Goal: Task Accomplishment & Management: Complete application form

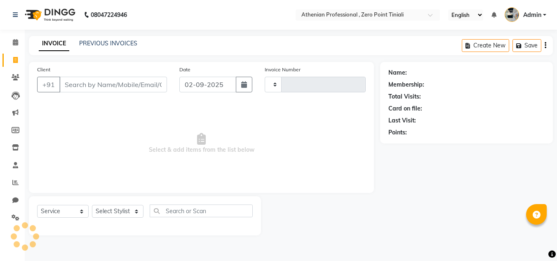
select select "service"
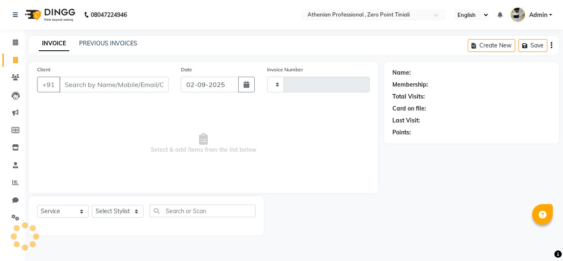
type input "2296"
select select "8300"
click at [98, 84] on input "Client" at bounding box center [113, 85] width 109 height 16
type input "t"
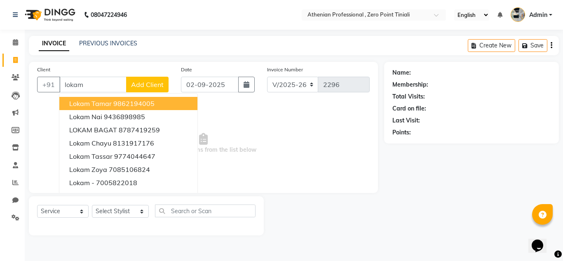
click at [128, 105] on ngb-highlight "9862194005" at bounding box center [133, 103] width 41 height 8
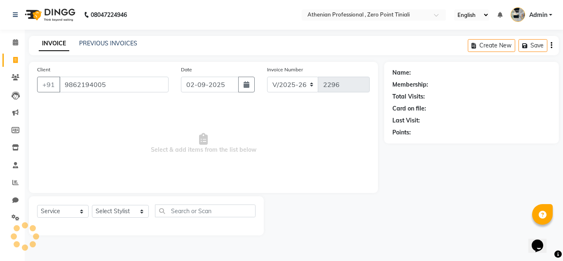
type input "9862194005"
select select "2: Object"
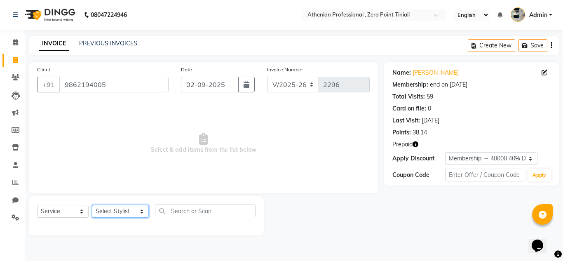
click at [112, 214] on select "Select Stylist [PERSON_NAME][MEDICAL_DATA] Admin [PERSON_NAME] BIHAM LINDUM NEM…" at bounding box center [120, 211] width 57 height 13
select select "80200"
click at [92, 205] on select "Select Stylist [PERSON_NAME][MEDICAL_DATA] Admin [PERSON_NAME] BIHAM LINDUM NEM…" at bounding box center [120, 211] width 57 height 13
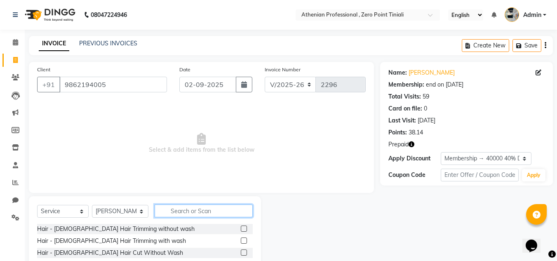
click at [188, 211] on input "text" at bounding box center [204, 211] width 98 height 13
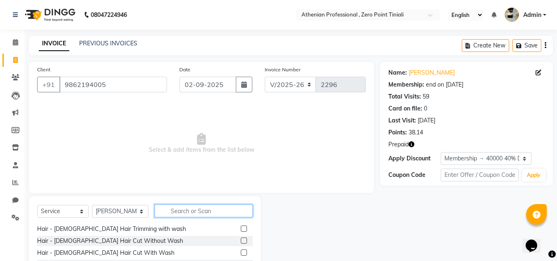
scroll to position [12, 0]
click at [241, 241] on label at bounding box center [244, 240] width 6 height 6
click at [241, 241] on input "checkbox" at bounding box center [243, 240] width 5 height 5
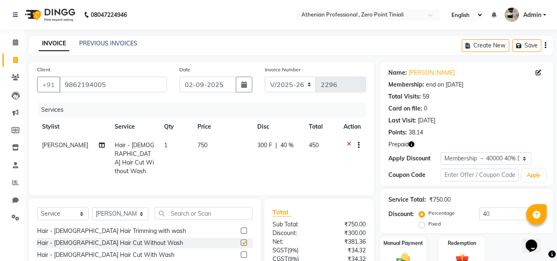
checkbox input "false"
click at [349, 143] on icon at bounding box center [349, 146] width 5 height 10
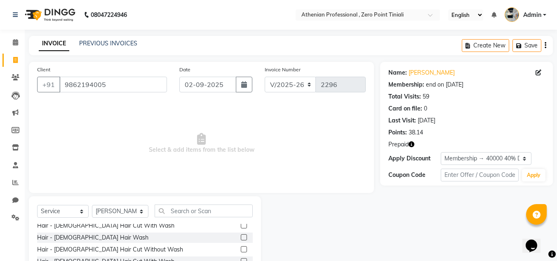
scroll to position [41, 0]
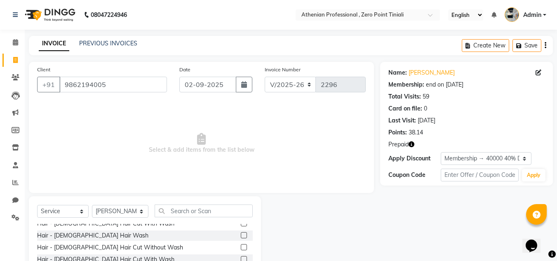
click at [241, 246] on label at bounding box center [244, 247] width 6 height 6
click at [241, 246] on input "checkbox" at bounding box center [243, 247] width 5 height 5
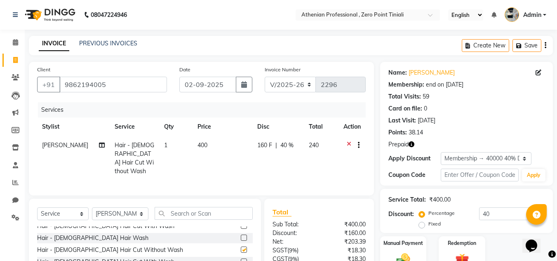
checkbox input "false"
click at [124, 212] on select "Select Stylist [PERSON_NAME][MEDICAL_DATA] Admin [PERSON_NAME] BIHAM LINDUM NEM…" at bounding box center [120, 213] width 56 height 13
select select "80209"
click at [92, 207] on select "Select Stylist [PERSON_NAME][MEDICAL_DATA] Admin [PERSON_NAME] BIHAM LINDUM NEM…" at bounding box center [120, 213] width 56 height 13
click at [174, 213] on input "text" at bounding box center [204, 213] width 98 height 13
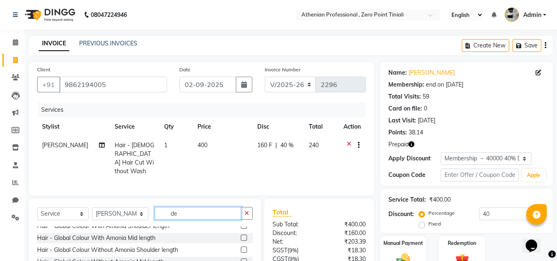
scroll to position [0, 0]
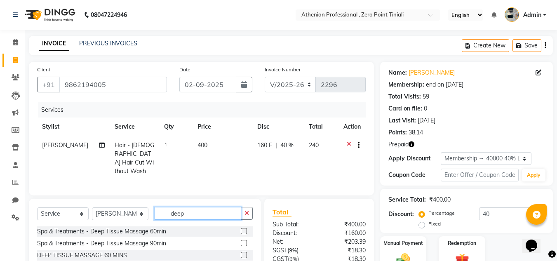
type input "deep"
click at [245, 240] on label at bounding box center [244, 243] width 6 height 6
click at [245, 241] on input "checkbox" at bounding box center [243, 243] width 5 height 5
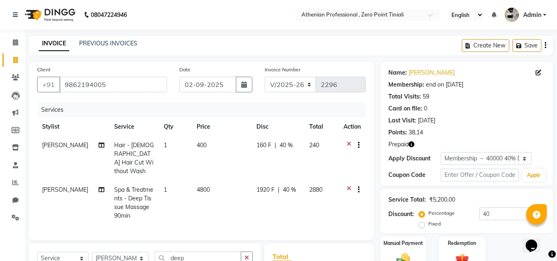
checkbox input "false"
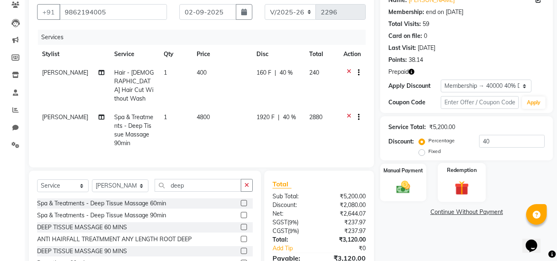
click at [459, 186] on img at bounding box center [461, 188] width 23 height 18
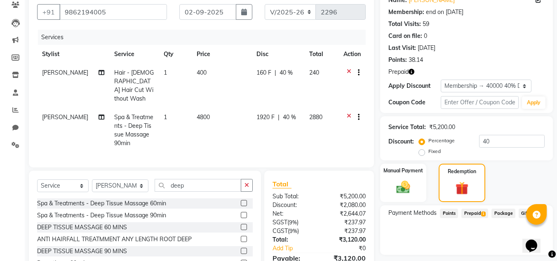
click at [480, 215] on span "Prepaid 1" at bounding box center [474, 213] width 27 height 9
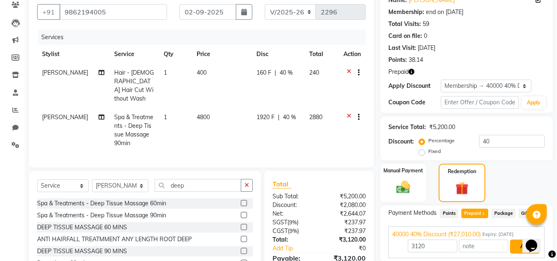
click at [518, 248] on button "Add" at bounding box center [525, 247] width 30 height 14
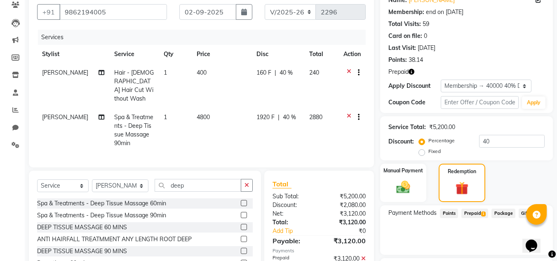
scroll to position [142, 0]
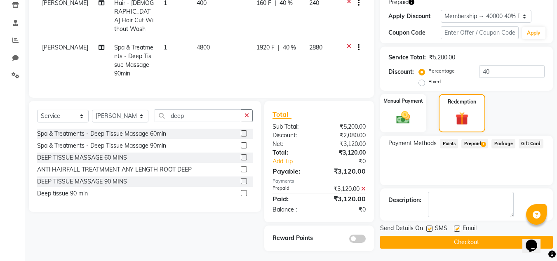
click at [459, 229] on label at bounding box center [457, 229] width 6 height 6
click at [459, 229] on input "checkbox" at bounding box center [456, 228] width 5 height 5
checkbox input "false"
click at [453, 244] on button "Checkout" at bounding box center [466, 242] width 173 height 13
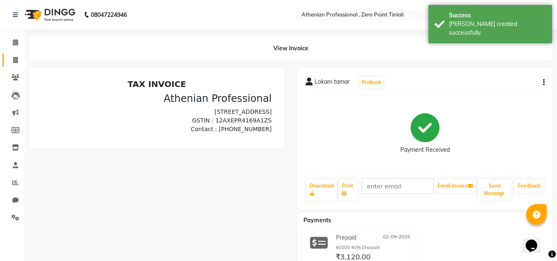
click at [13, 60] on icon at bounding box center [15, 60] width 5 height 6
select select "service"
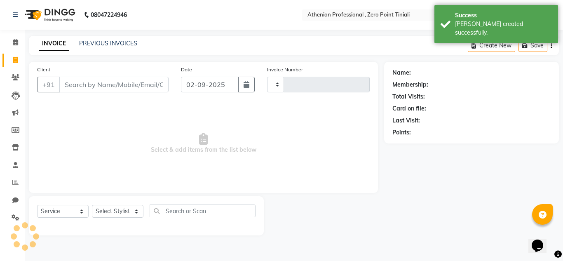
type input "2297"
select select "8300"
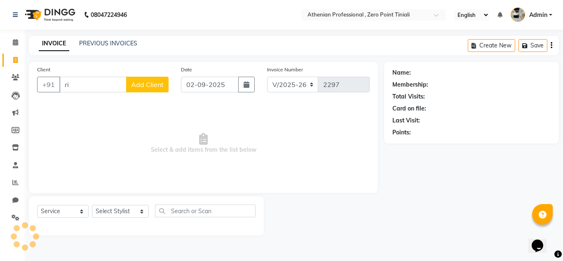
type input "r"
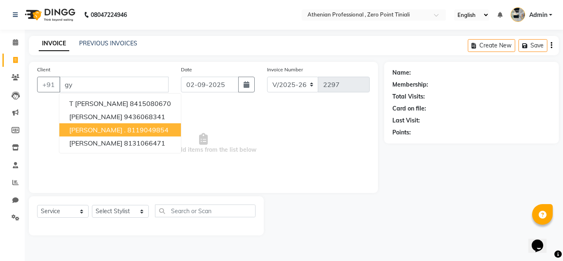
type input "g"
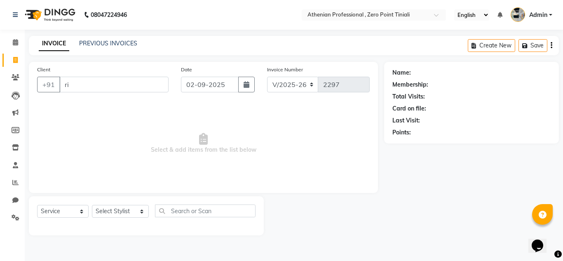
type input "r"
type input "g"
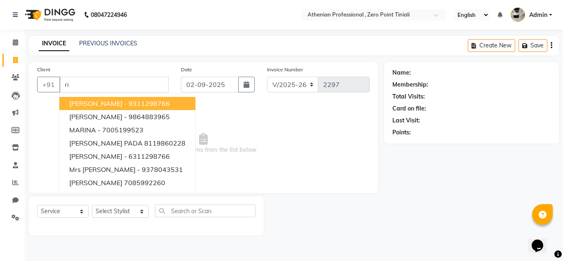
type input "r"
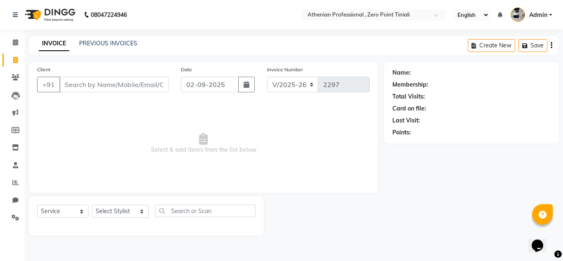
click at [123, 95] on div "Client +91" at bounding box center [103, 82] width 144 height 34
click at [114, 86] on input "Client" at bounding box center [113, 85] width 109 height 16
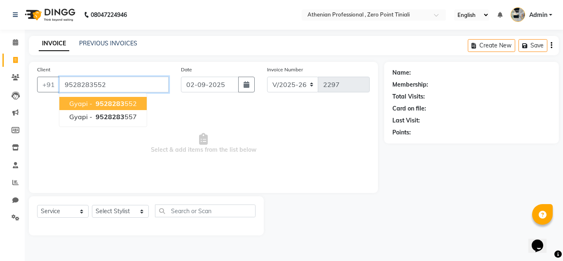
type input "9528283552"
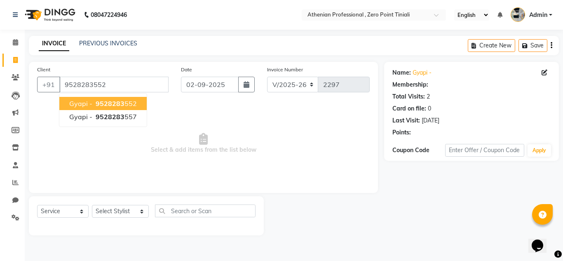
select select "1: Object"
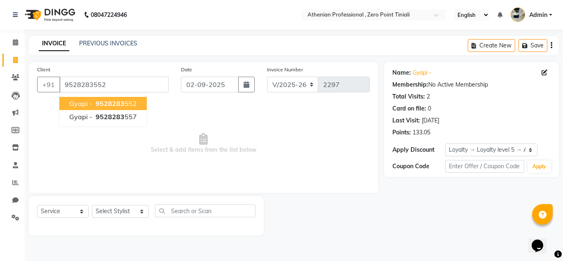
click at [124, 103] on ngb-highlight "9528283 552" at bounding box center [115, 103] width 43 height 8
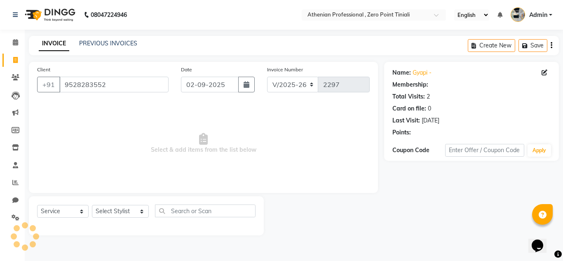
select select "1: Object"
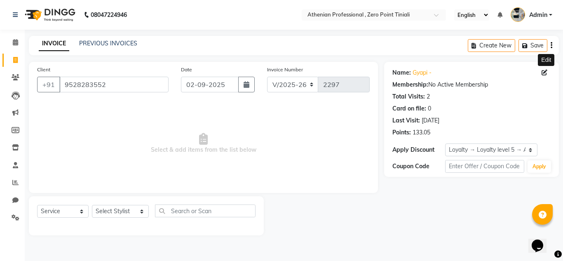
click at [547, 72] on icon at bounding box center [545, 73] width 6 height 6
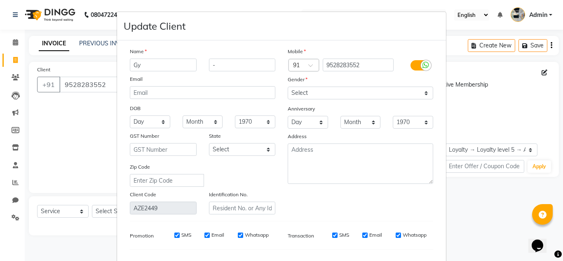
type input "G"
type input "[PERSON_NAME]"
click at [230, 67] on input "-" at bounding box center [242, 65] width 67 height 13
type input "[PERSON_NAME]"
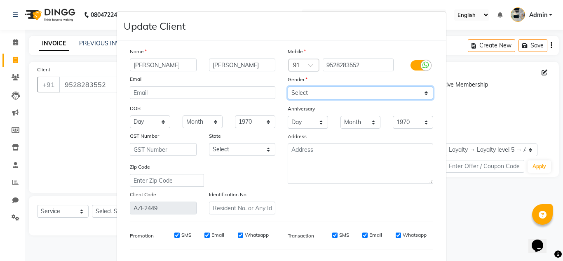
click at [321, 93] on select "Select [DEMOGRAPHIC_DATA] [DEMOGRAPHIC_DATA] Other Prefer Not To Say" at bounding box center [361, 93] width 146 height 13
select select "[DEMOGRAPHIC_DATA]"
click at [288, 87] on select "Select [DEMOGRAPHIC_DATA] [DEMOGRAPHIC_DATA] Other Prefer Not To Say" at bounding box center [361, 93] width 146 height 13
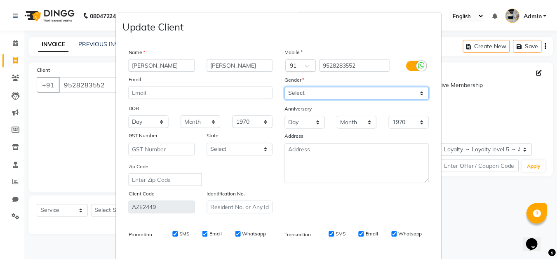
scroll to position [105, 0]
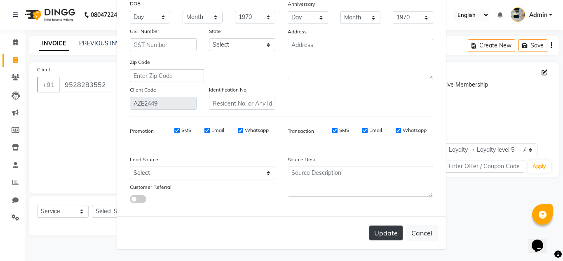
click at [388, 233] on button "Update" at bounding box center [385, 233] width 33 height 15
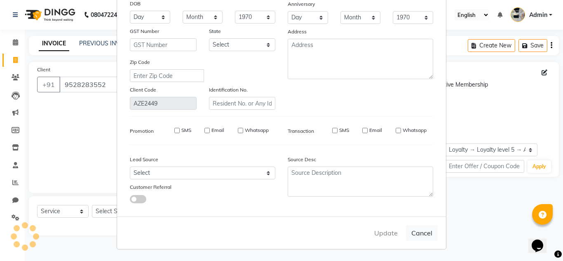
select select
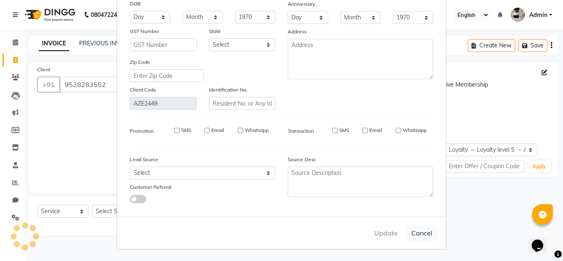
select select
checkbox input "false"
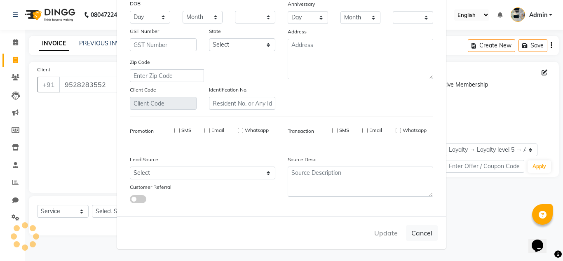
checkbox input "false"
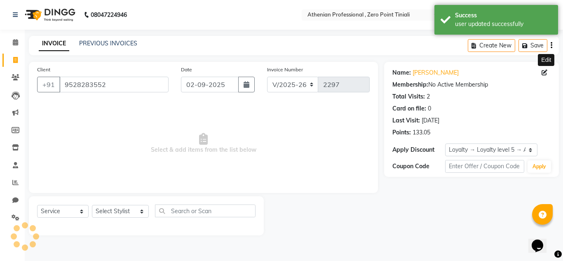
select select "1: Object"
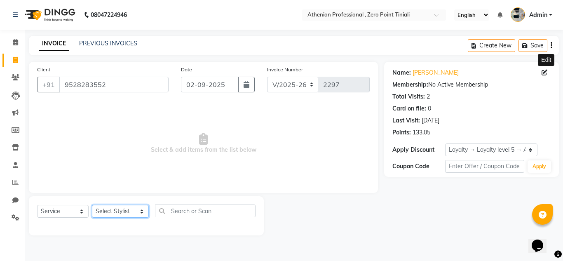
click at [118, 210] on select "Select Stylist [PERSON_NAME][MEDICAL_DATA] Admin [PERSON_NAME] BIHAM LINDUM NEM…" at bounding box center [120, 211] width 57 height 13
select select "80203"
click at [92, 205] on select "Select Stylist [PERSON_NAME][MEDICAL_DATA] Admin [PERSON_NAME] BIHAM LINDUM NEM…" at bounding box center [120, 211] width 57 height 13
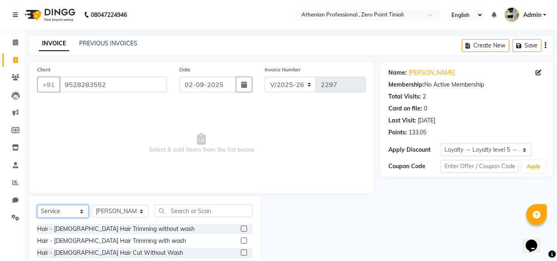
click at [44, 212] on select "Select Service Product Membership Package Voucher Prepaid Gift Card" at bounding box center [63, 211] width 52 height 13
select select "product"
click at [37, 205] on select "Select Service Product Membership Package Voucher Prepaid Gift Card" at bounding box center [63, 211] width 52 height 13
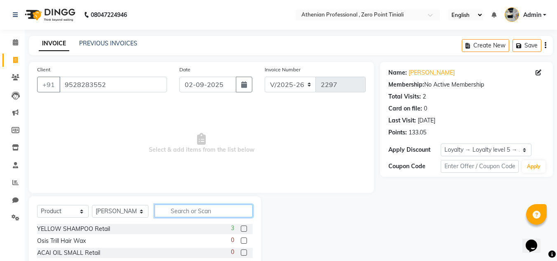
click at [213, 212] on input "text" at bounding box center [204, 211] width 98 height 13
type input "vegan"
click at [247, 228] on label at bounding box center [244, 229] width 6 height 6
click at [246, 228] on input "checkbox" at bounding box center [243, 228] width 5 height 5
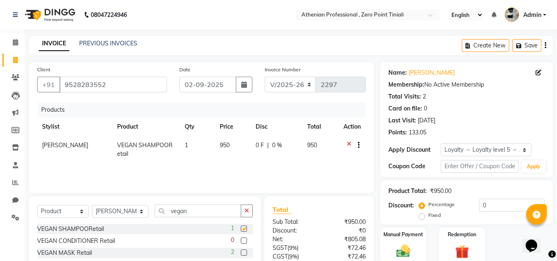
checkbox input "false"
click at [244, 241] on label at bounding box center [244, 240] width 6 height 6
click at [244, 241] on input "checkbox" at bounding box center [243, 240] width 5 height 5
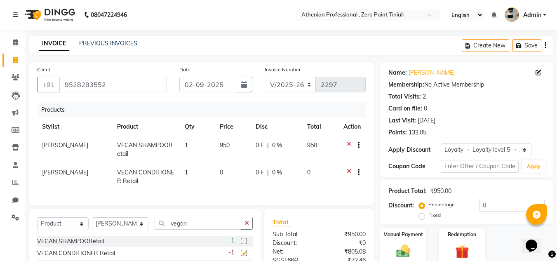
checkbox input "false"
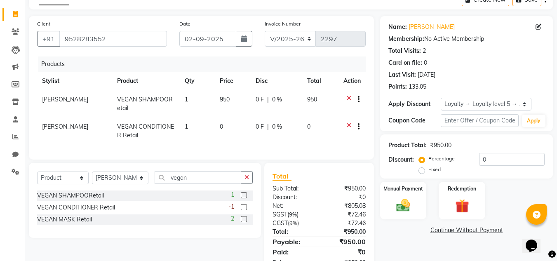
scroll to position [45, 0]
click at [349, 125] on icon at bounding box center [349, 128] width 5 height 10
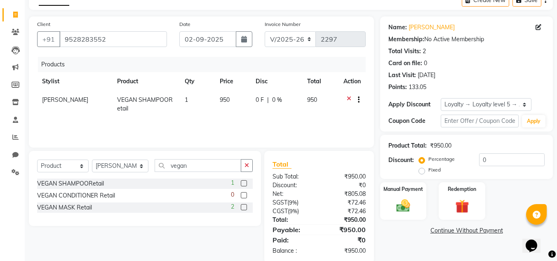
click at [242, 205] on label at bounding box center [244, 207] width 6 height 6
click at [242, 205] on input "checkbox" at bounding box center [243, 207] width 5 height 5
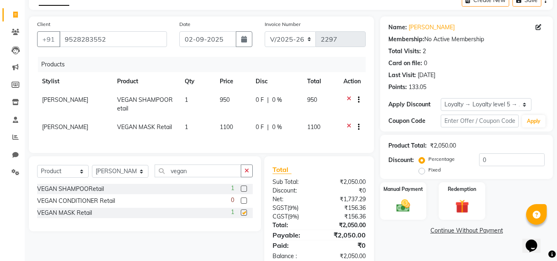
checkbox input "false"
click at [404, 204] on img at bounding box center [403, 205] width 23 height 16
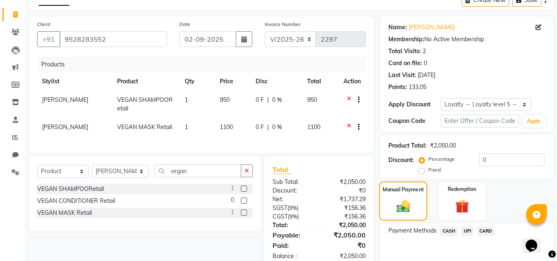
scroll to position [86, 0]
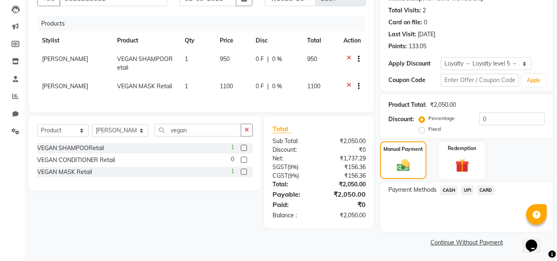
click at [467, 191] on span "UPI" at bounding box center [467, 190] width 13 height 9
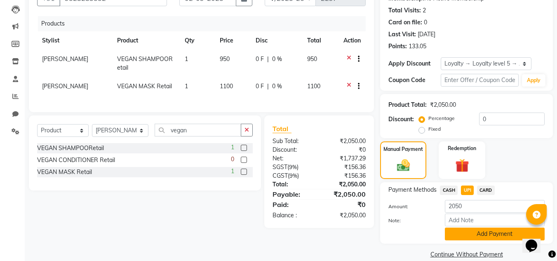
click at [469, 235] on button "Add Payment" at bounding box center [495, 234] width 100 height 13
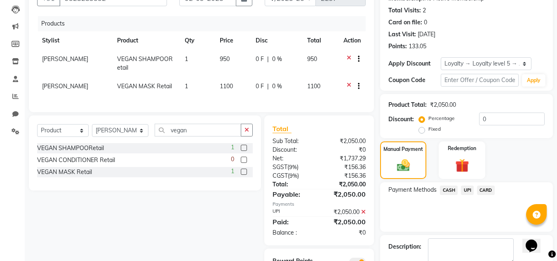
scroll to position [133, 0]
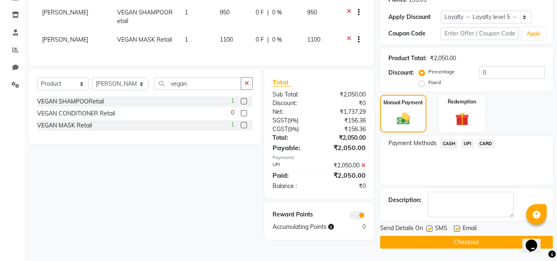
click at [458, 227] on label at bounding box center [457, 229] width 6 height 6
click at [458, 227] on input "checkbox" at bounding box center [456, 228] width 5 height 5
checkbox input "false"
click at [453, 239] on button "Checkout" at bounding box center [466, 242] width 173 height 13
